Goal: Task Accomplishment & Management: Manage account settings

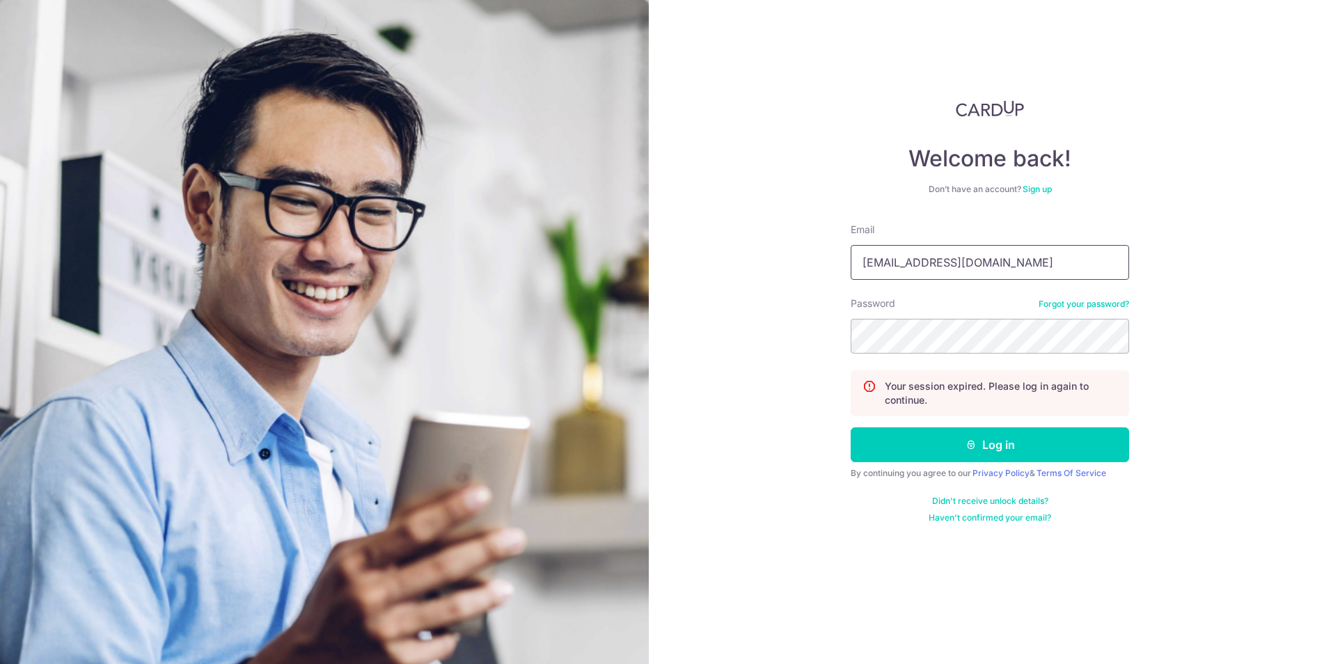
drag, startPoint x: 966, startPoint y: 266, endPoint x: 791, endPoint y: 242, distance: 176.4
click at [792, 242] on div "Welcome back! Don’t have an account? Sign up Email [EMAIL_ADDRESS][DOMAIN_NAME]…" at bounding box center [990, 332] width 682 height 664
type input "[EMAIL_ADDRESS][DOMAIN_NAME]"
click at [878, 452] on button "Log in" at bounding box center [990, 444] width 278 height 35
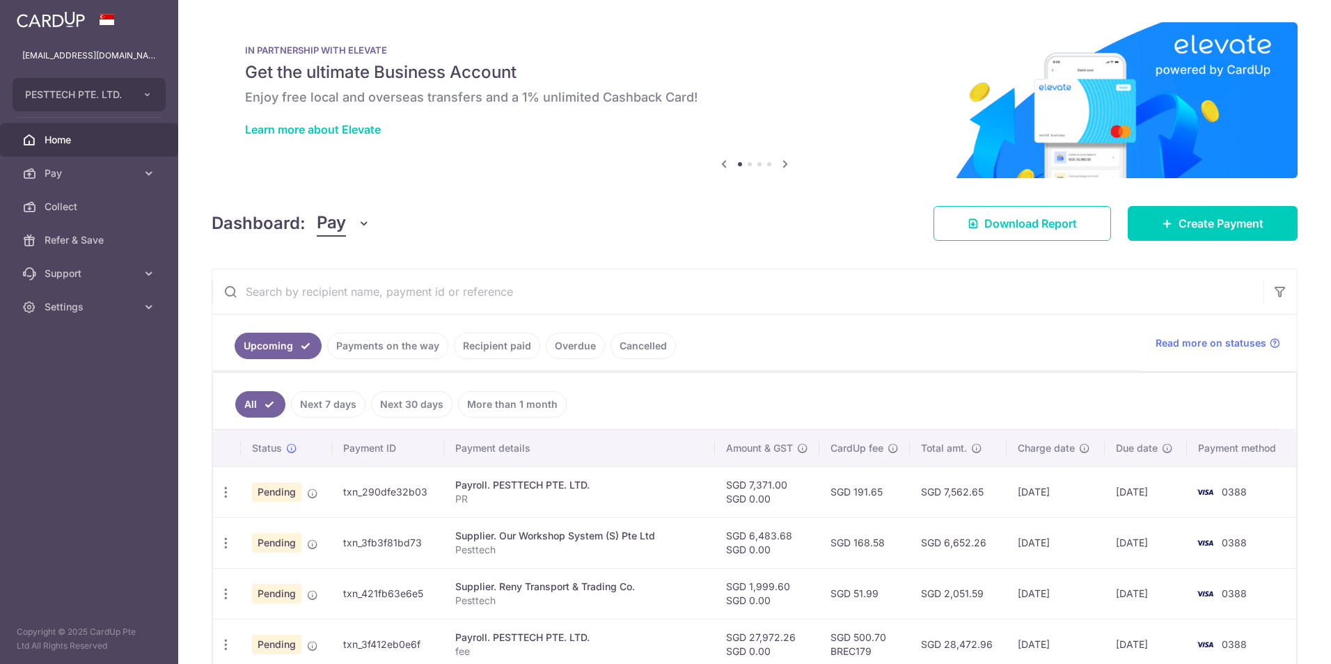
click at [371, 347] on link "Payments on the way" at bounding box center [387, 346] width 121 height 26
